Goal: Task Accomplishment & Management: Complete application form

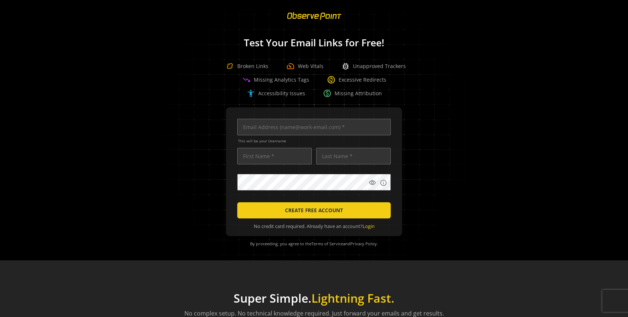
scroll to position [0, 2373]
click at [284, 127] on input "text" at bounding box center [314, 127] width 154 height 17
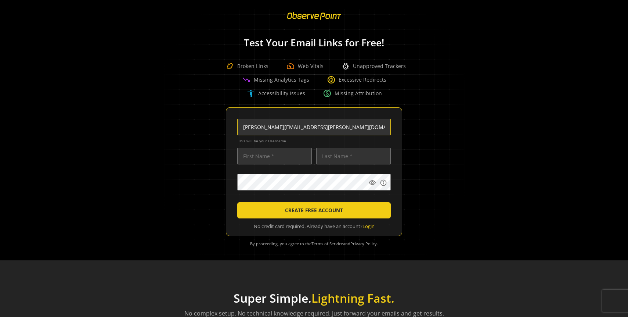
type input "[PERSON_NAME][EMAIL_ADDRESS][PERSON_NAME][DOMAIN_NAME]"
type input "[PERSON_NAME]"
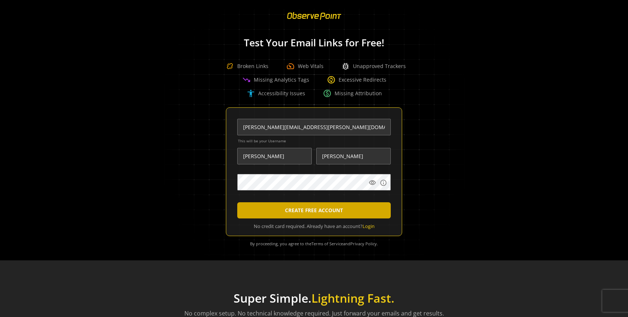
click at [323, 212] on span "CREATE FREE ACCOUNT" at bounding box center [314, 209] width 58 height 13
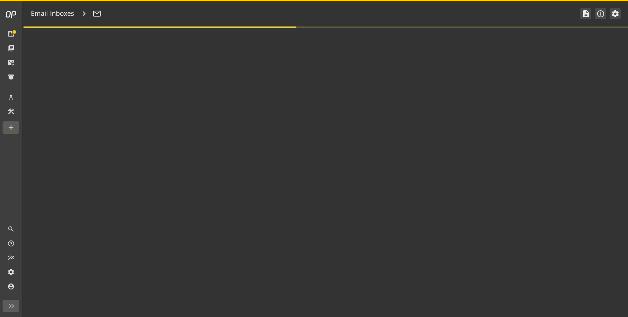
type textarea "Welcome to ObservePoint! This is your default email inbox for testing."
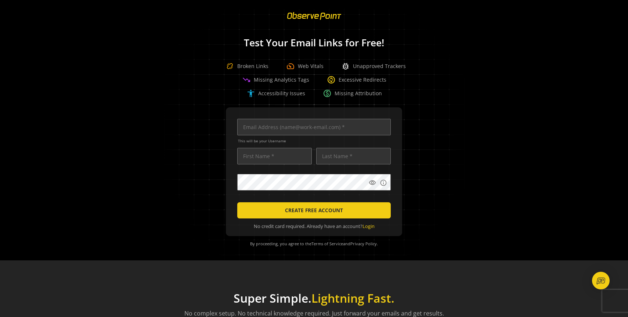
scroll to position [0, 3102]
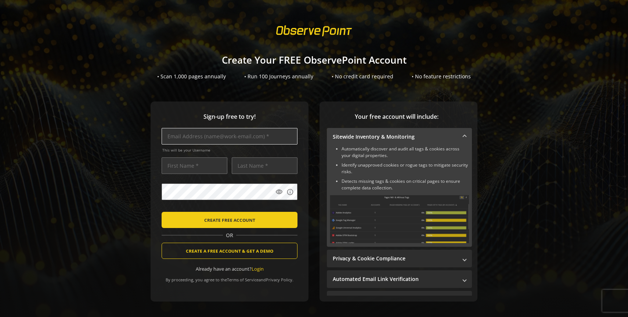
click at [188, 144] on input "text" at bounding box center [230, 136] width 136 height 17
type input "[PERSON_NAME][EMAIL_ADDRESS][PERSON_NAME][DOMAIN_NAME]"
type input "[PERSON_NAME]"
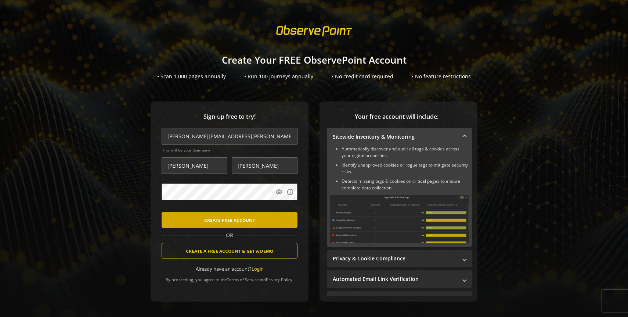
click at [236, 219] on span "CREATE FREE ACCOUNT" at bounding box center [229, 219] width 51 height 13
